Goal: Task Accomplishment & Management: Use online tool/utility

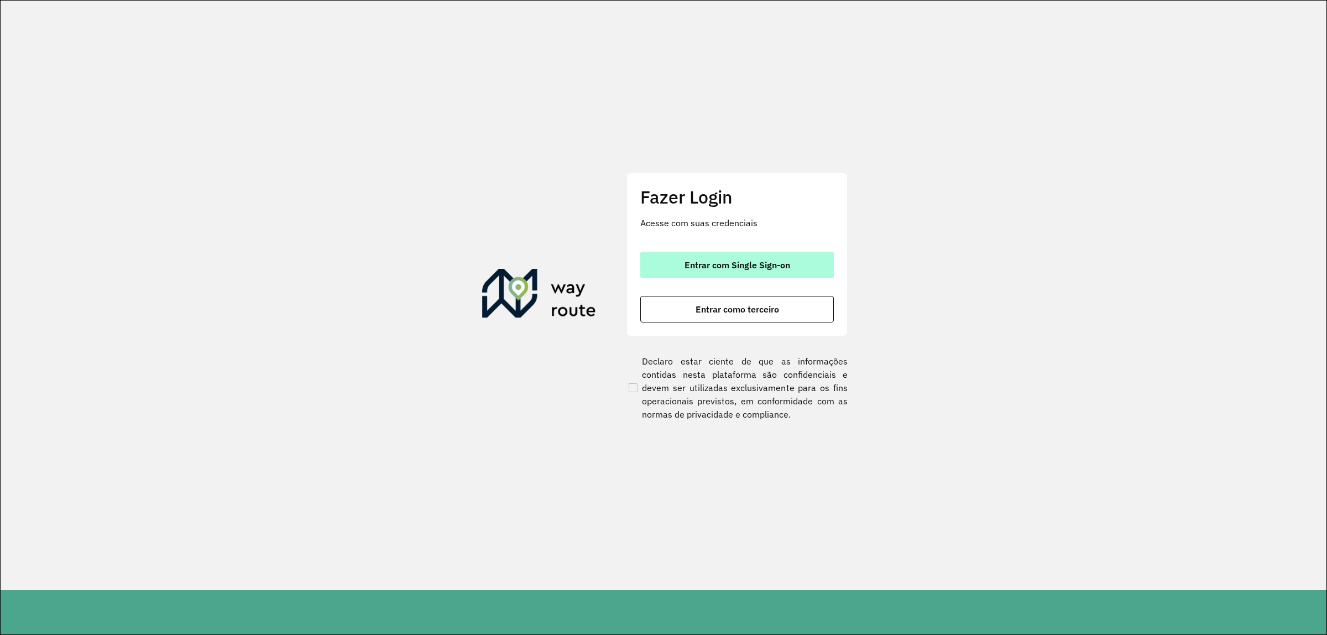
click at [720, 275] on button "Entrar com Single Sign-on" at bounding box center [737, 265] width 194 height 27
